Goal: Find specific page/section: Find specific page/section

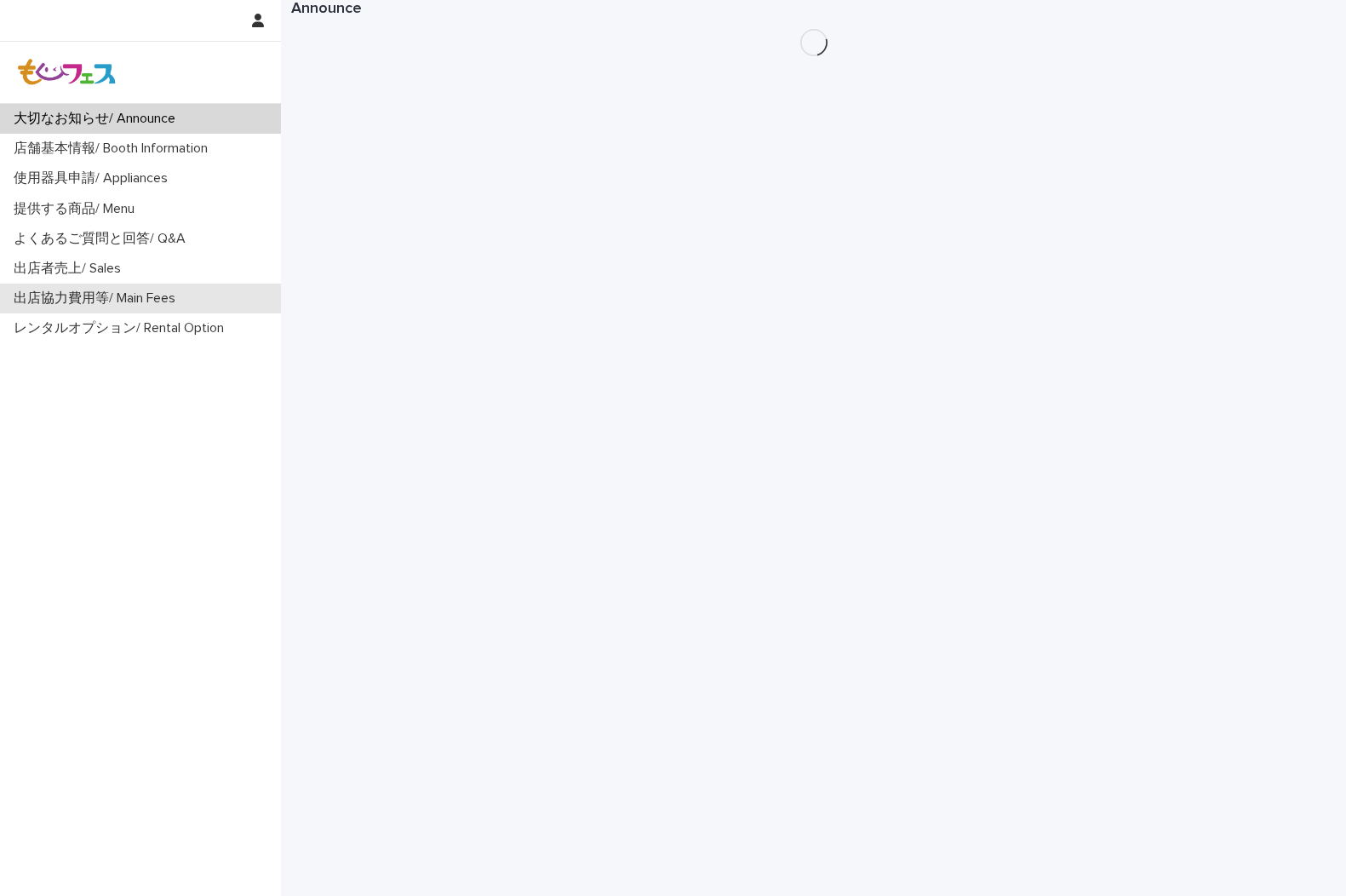
click at [135, 293] on p "出店協力費用等/ Main Fees" at bounding box center [98, 298] width 182 height 17
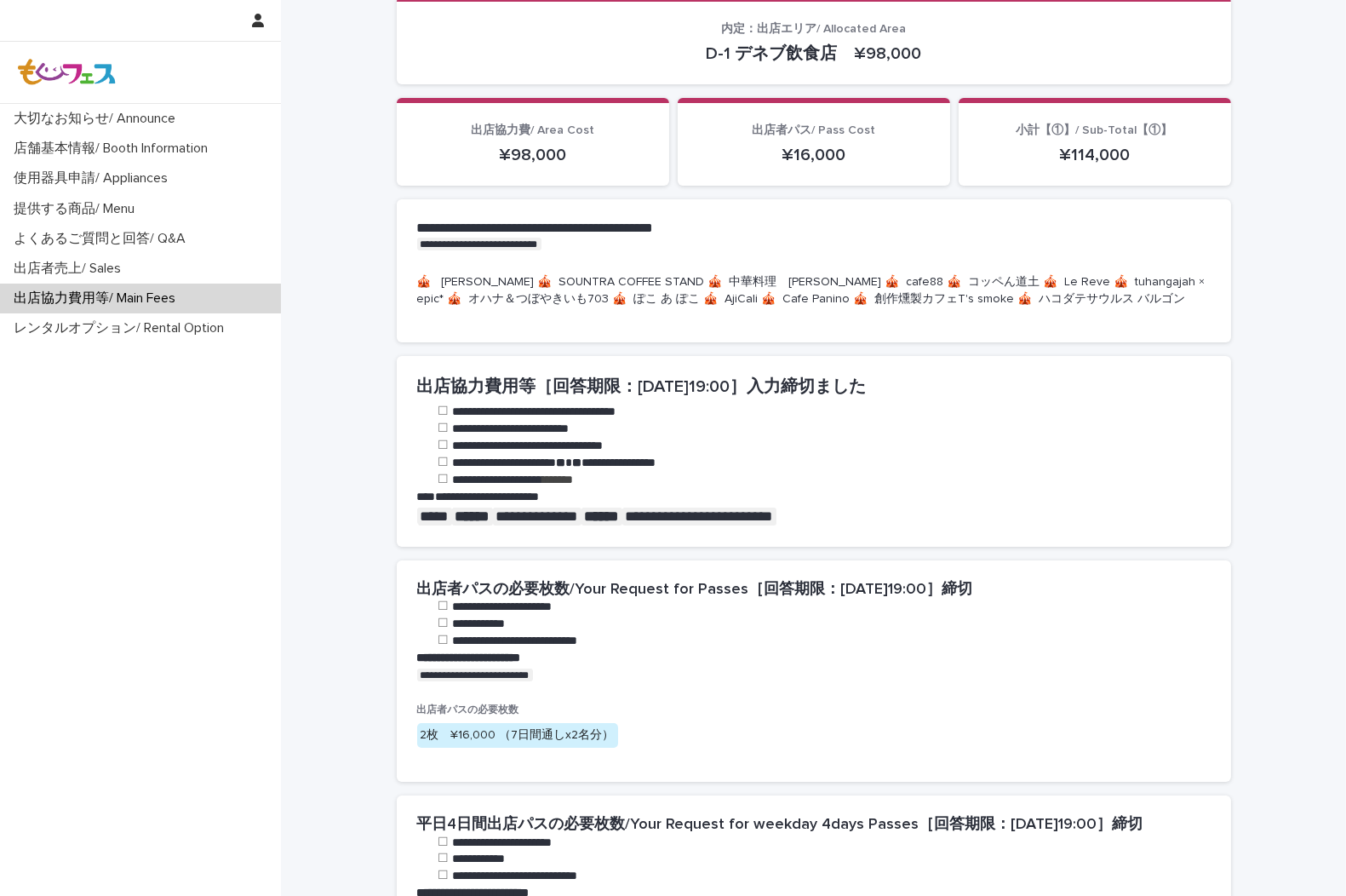
scroll to position [472, 0]
